Goal: Task Accomplishment & Management: Use online tool/utility

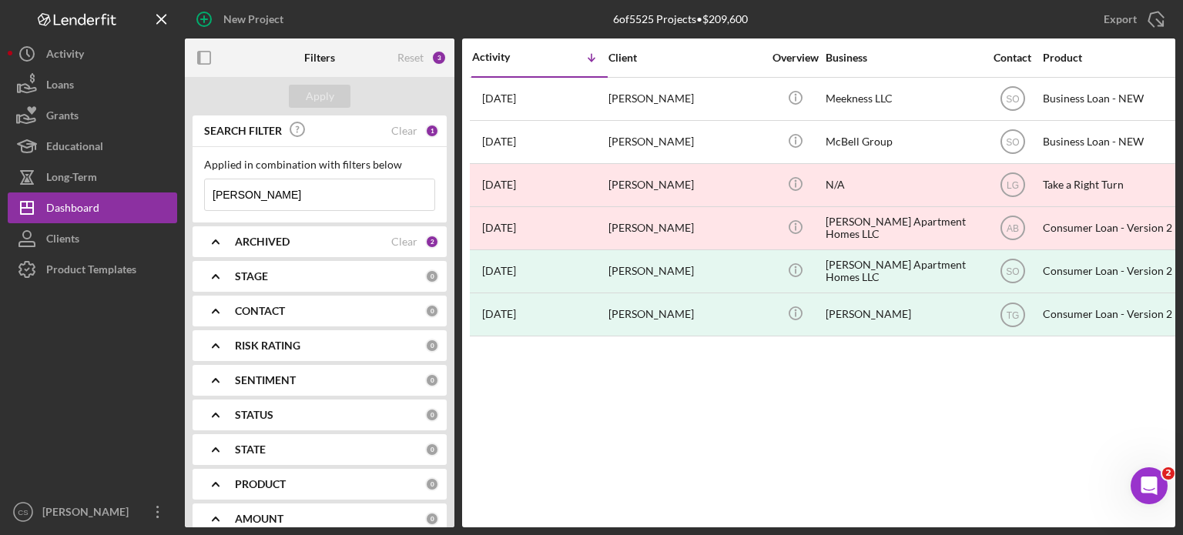
drag, startPoint x: 283, startPoint y: 189, endPoint x: 192, endPoint y: 189, distance: 91.7
click at [193, 189] on div "Applied in combination with filters below [PERSON_NAME] Icon/Menu Close" at bounding box center [320, 184] width 254 height 75
type input "[PERSON_NAME]"
click at [314, 99] on div "Apply" at bounding box center [320, 96] width 28 height 23
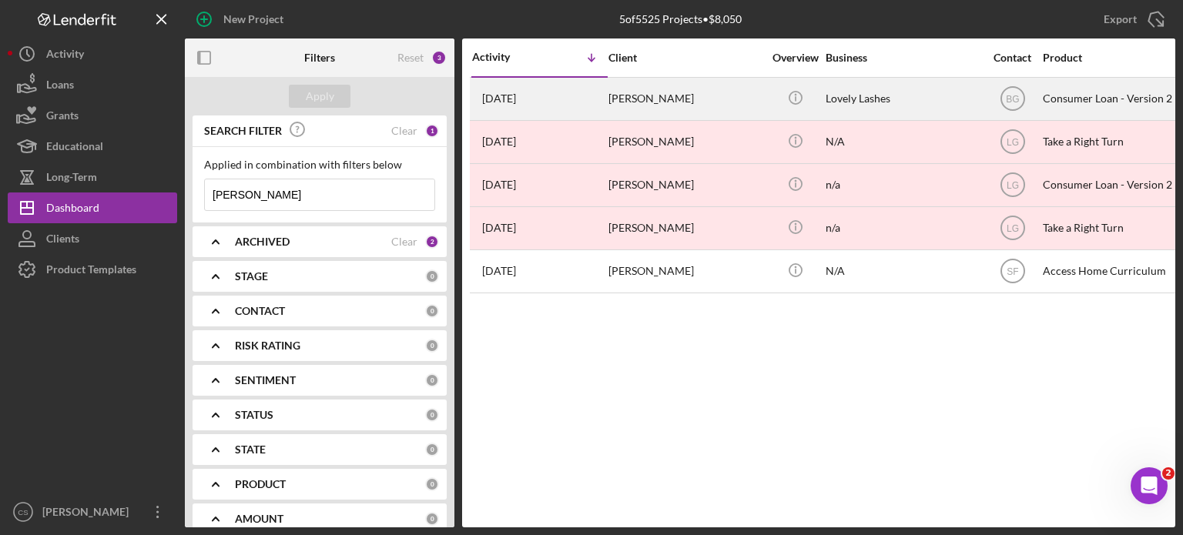
click at [516, 96] on time "[DATE]" at bounding box center [499, 98] width 34 height 12
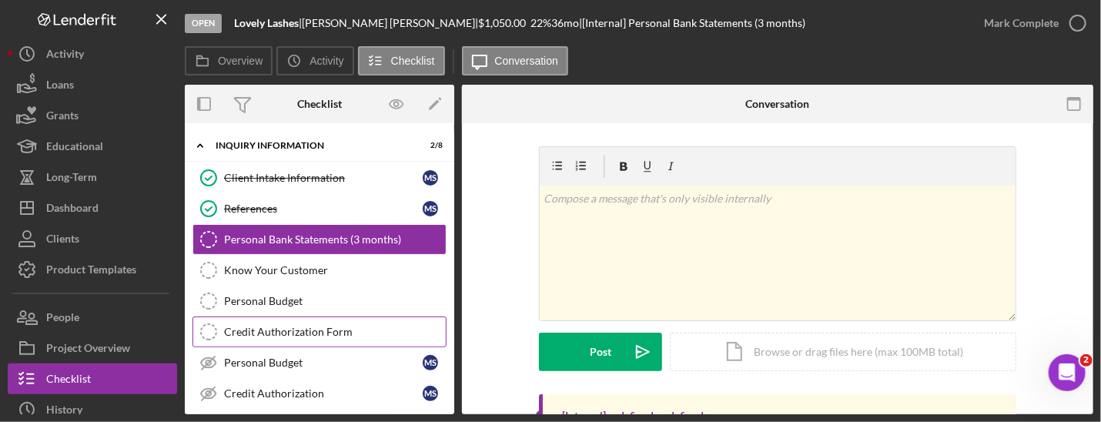
scroll to position [180, 0]
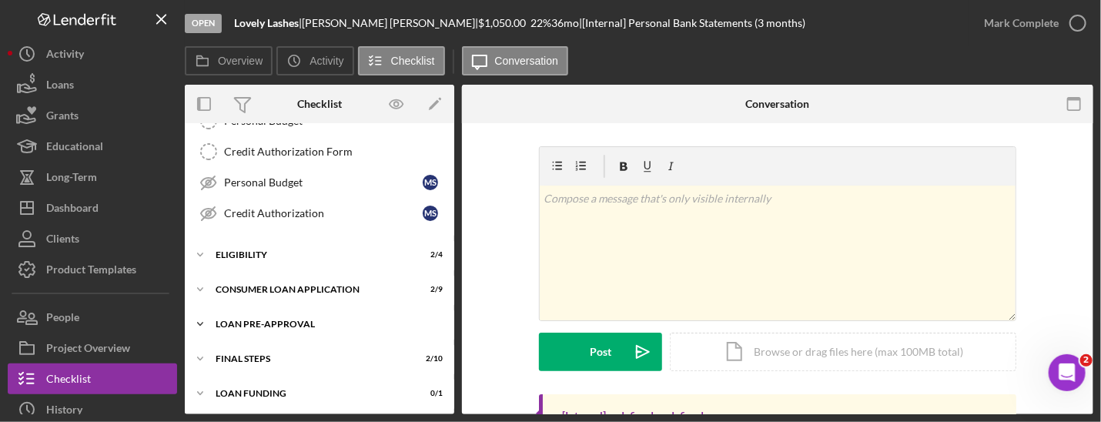
click at [203, 320] on icon "Icon/Expander" at bounding box center [200, 324] width 31 height 31
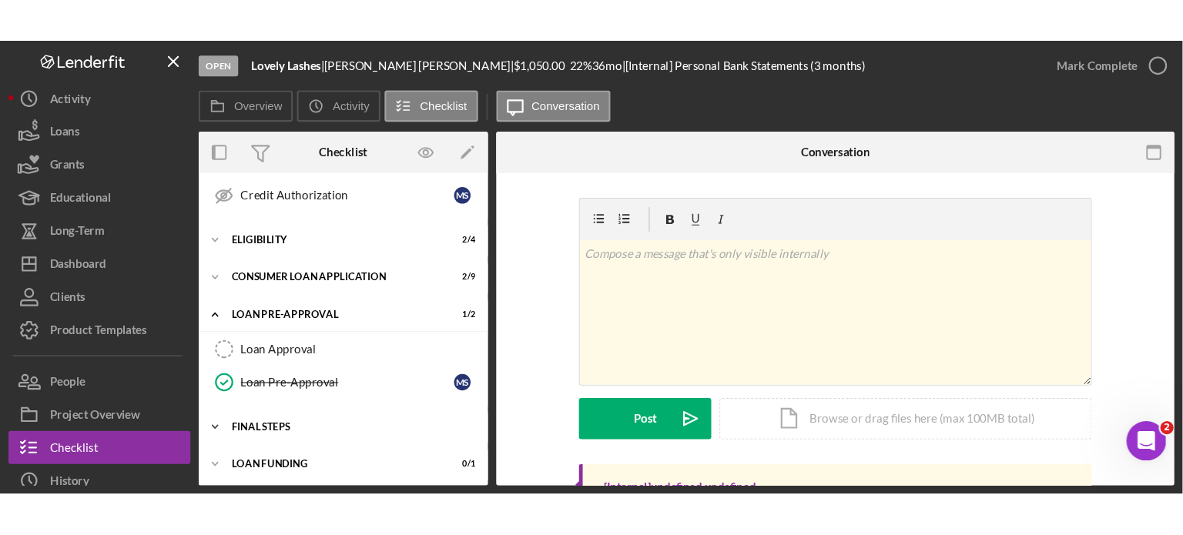
scroll to position [173, 0]
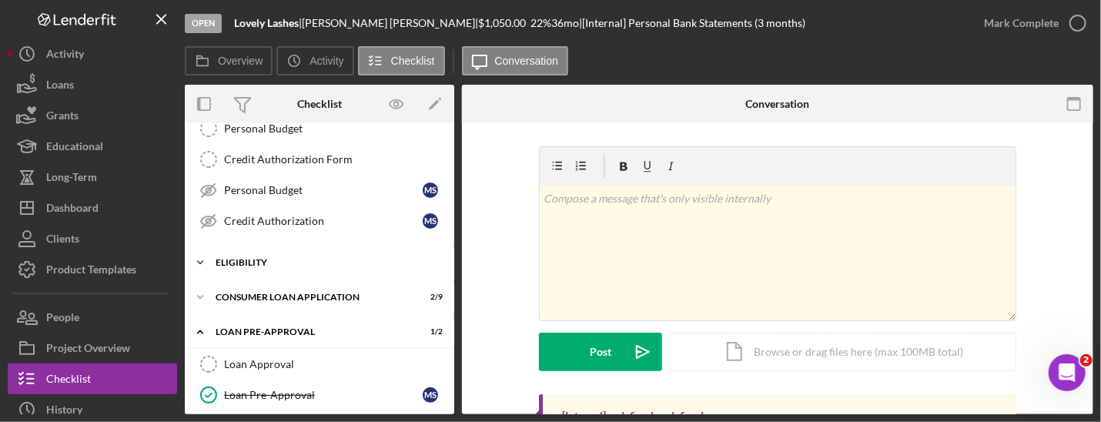
click at [199, 261] on icon "Icon/Expander" at bounding box center [200, 262] width 31 height 31
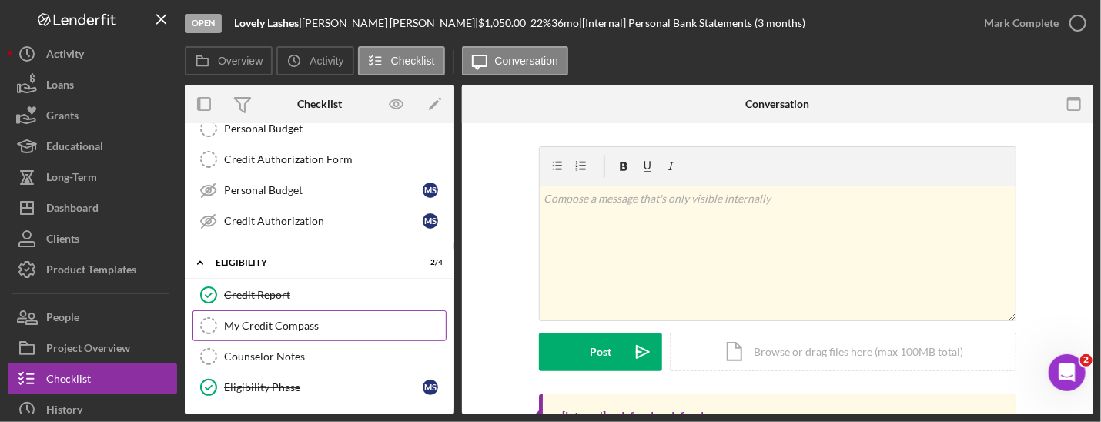
click at [242, 320] on div "My Credit Compass" at bounding box center [335, 326] width 222 height 12
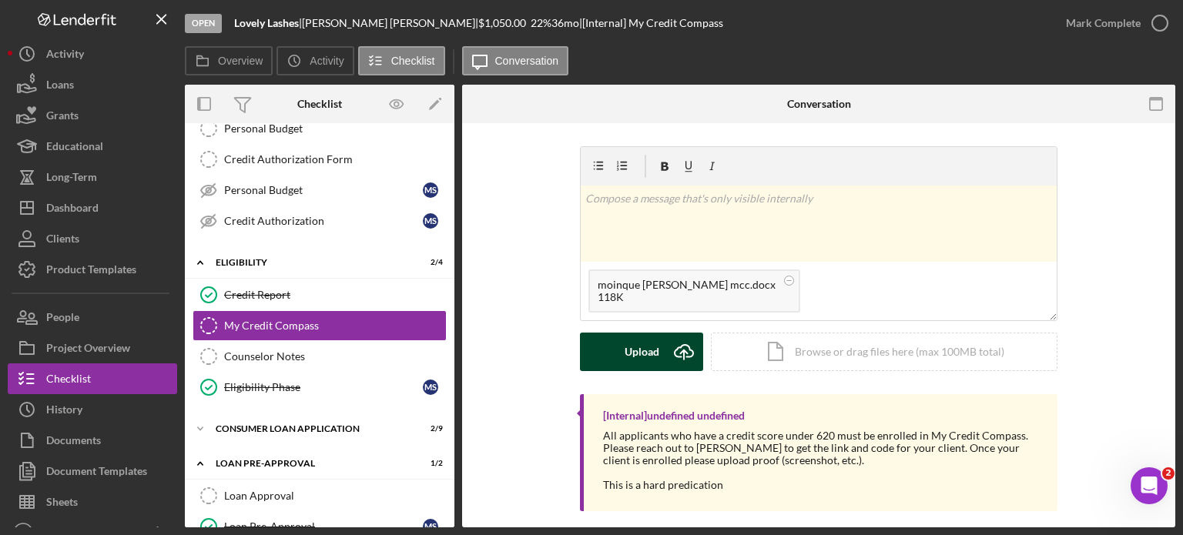
click at [692, 349] on icon "Icon/Upload" at bounding box center [684, 352] width 39 height 39
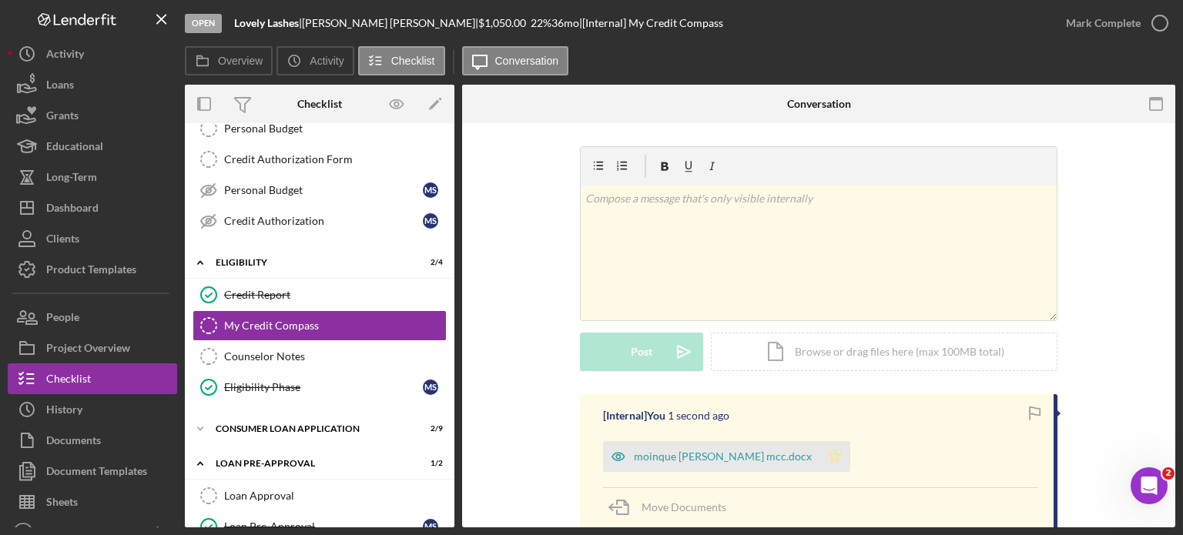
click at [829, 455] on polygon "button" at bounding box center [835, 456] width 13 height 12
click at [1155, 27] on icon "button" at bounding box center [1160, 23] width 39 height 39
